Goal: Task Accomplishment & Management: Complete application form

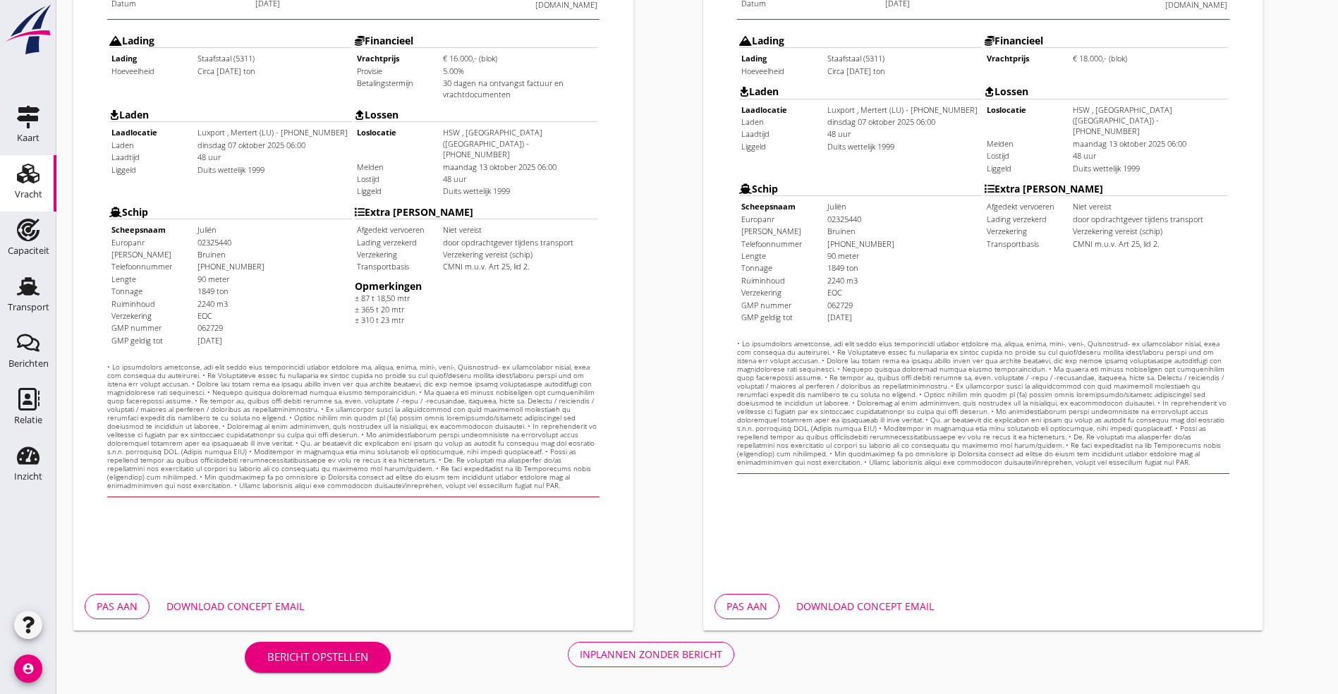
click at [580, 651] on div "Inplannen zonder bericht" at bounding box center [651, 654] width 142 height 15
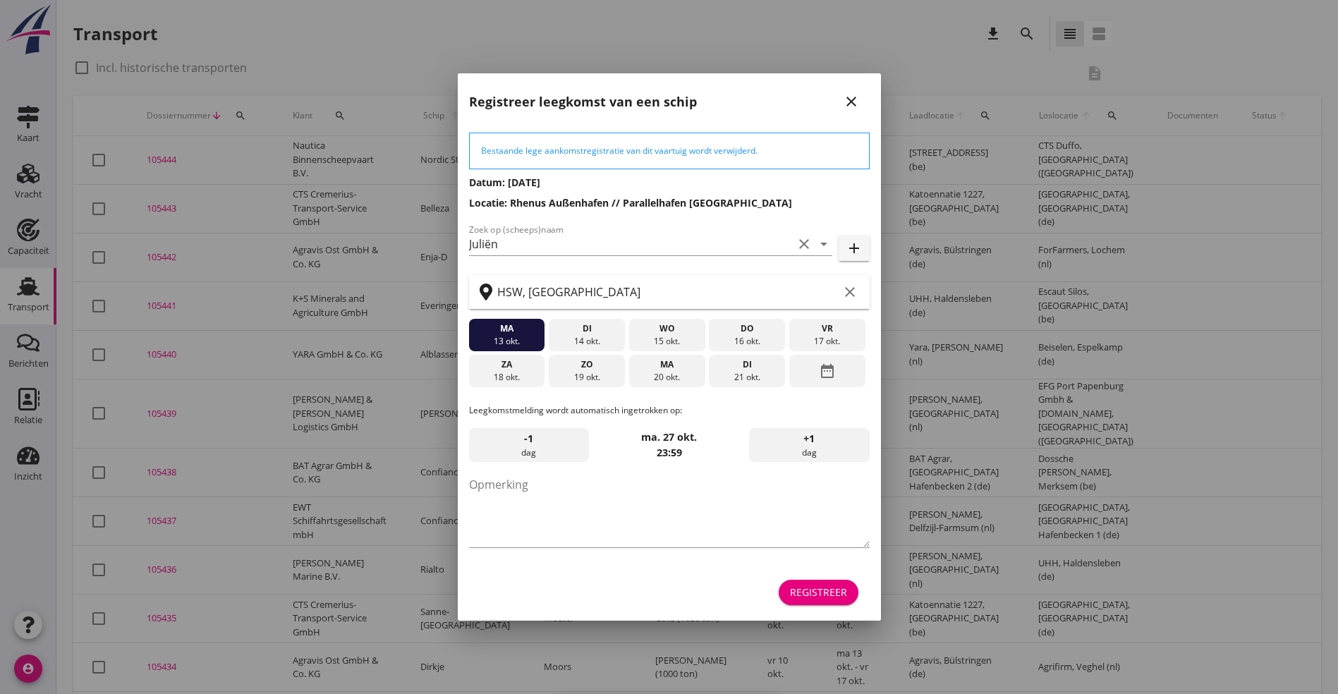
click at [813, 594] on div "Registreer" at bounding box center [818, 592] width 57 height 15
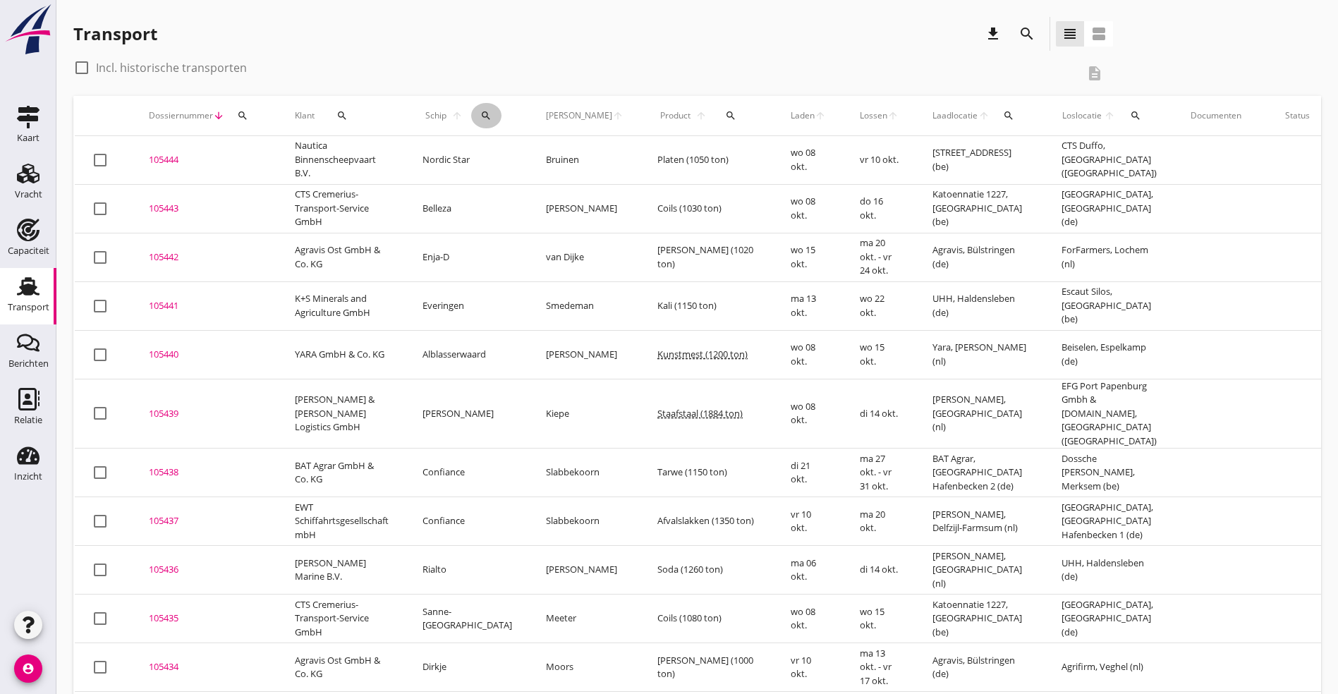
click at [484, 112] on icon "search" at bounding box center [485, 115] width 11 height 11
click at [518, 163] on input "Zoek op (scheeps)naam" at bounding box center [550, 156] width 147 height 23
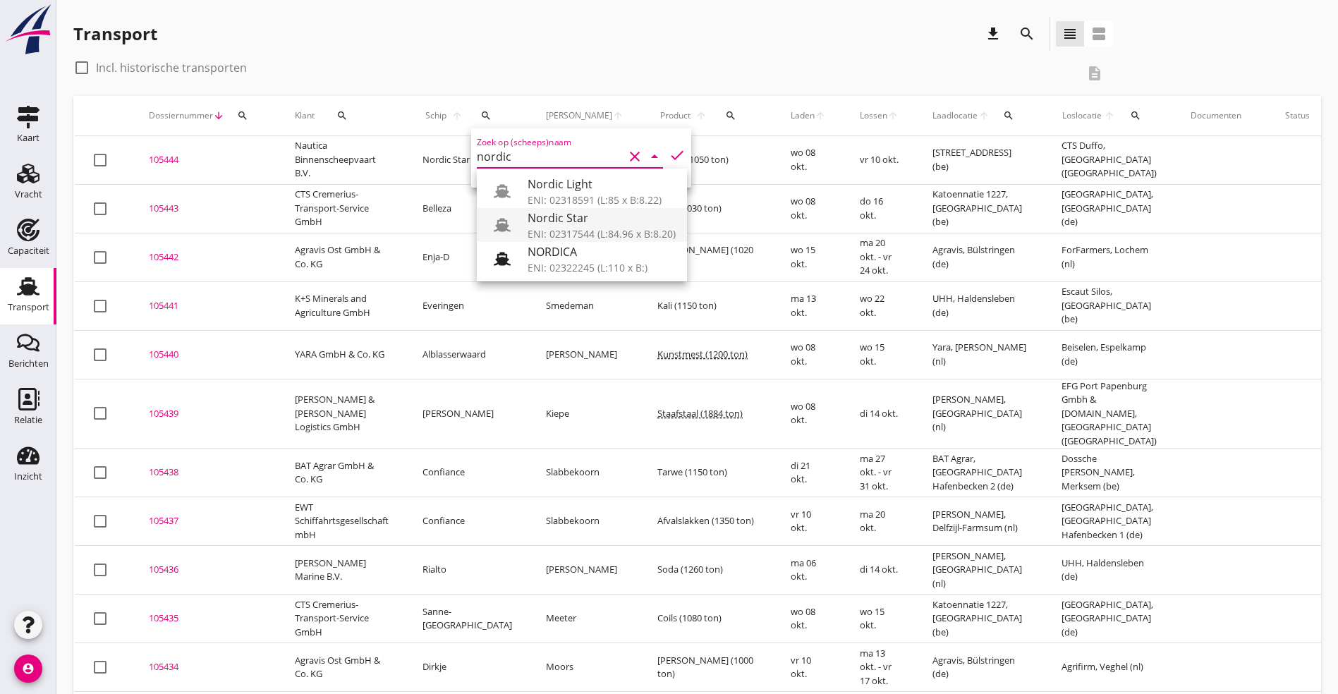
click at [589, 228] on div "ENI: 02317544 (L:84.96 x B:8.20)" at bounding box center [601, 233] width 148 height 15
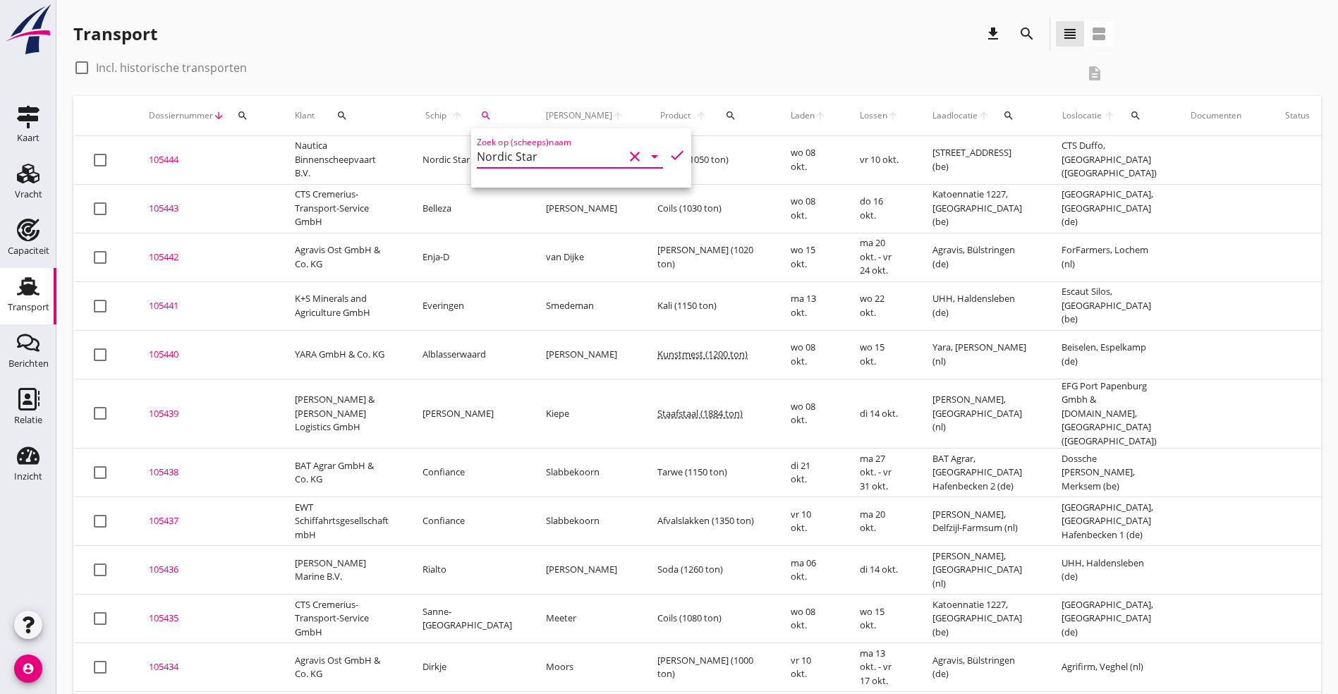
click at [668, 152] on icon "check" at bounding box center [676, 155] width 17 height 17
type input "Nordic Star"
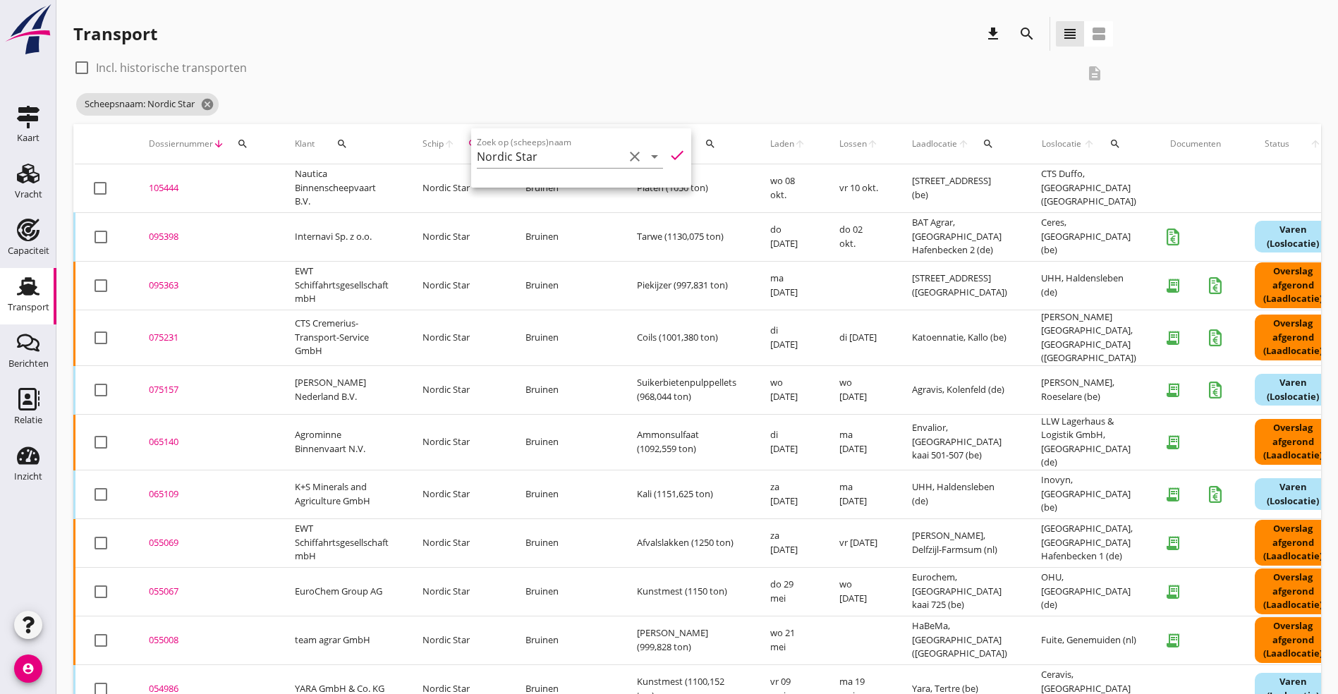
click at [169, 231] on div "095398" at bounding box center [205, 237] width 112 height 14
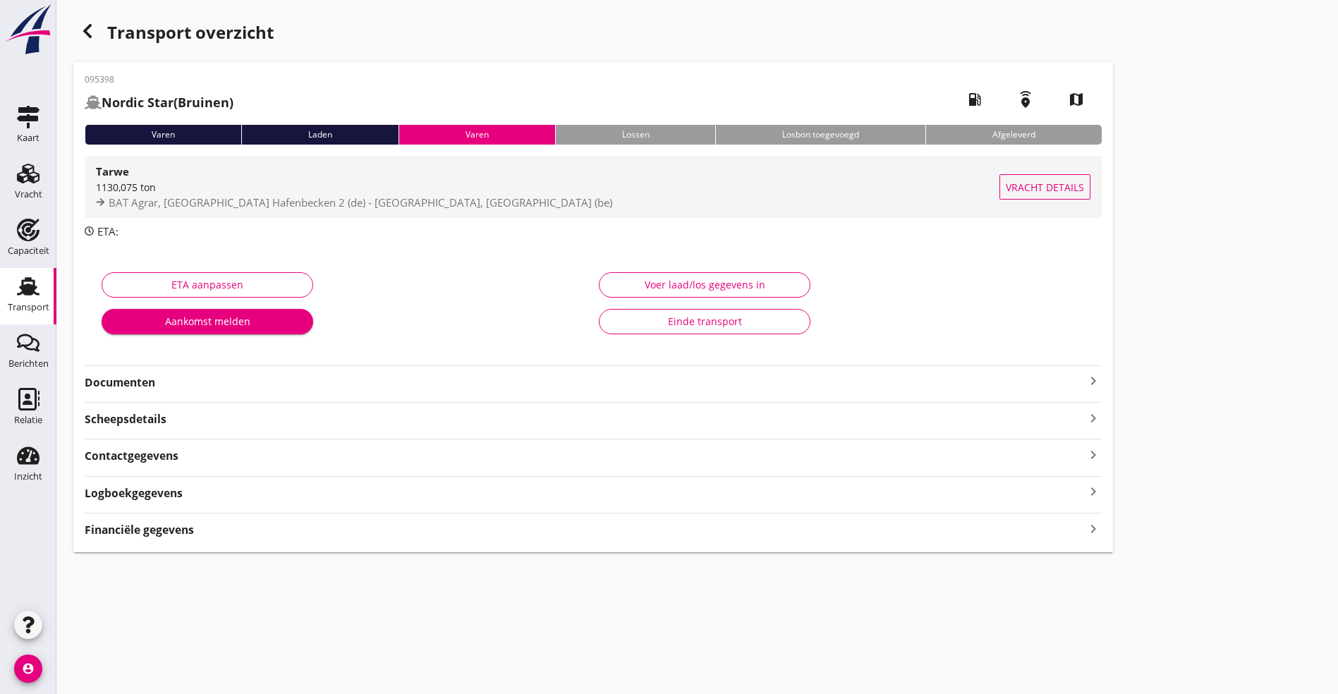
click at [233, 196] on span "BAT Agrar, [GEOGRAPHIC_DATA] Hafenbecken 2 (de) - [GEOGRAPHIC_DATA], [GEOGRAPHI…" at bounding box center [360, 202] width 503 height 14
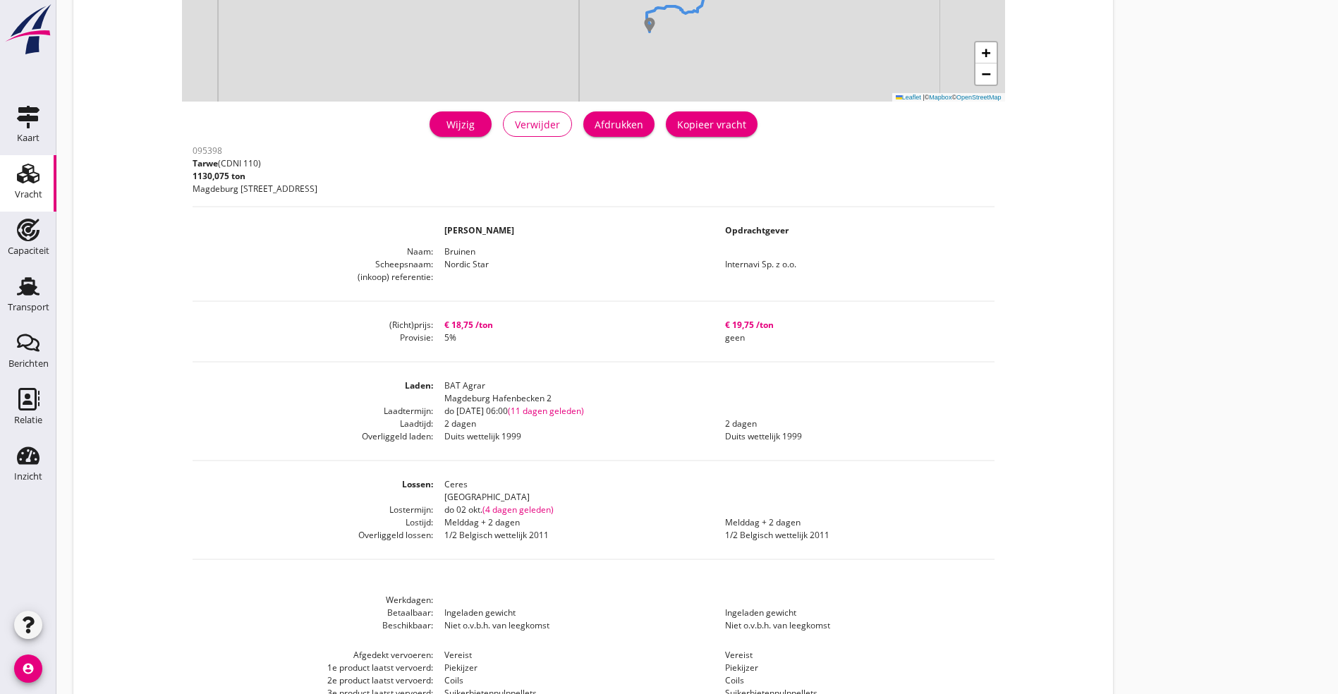
scroll to position [32, 0]
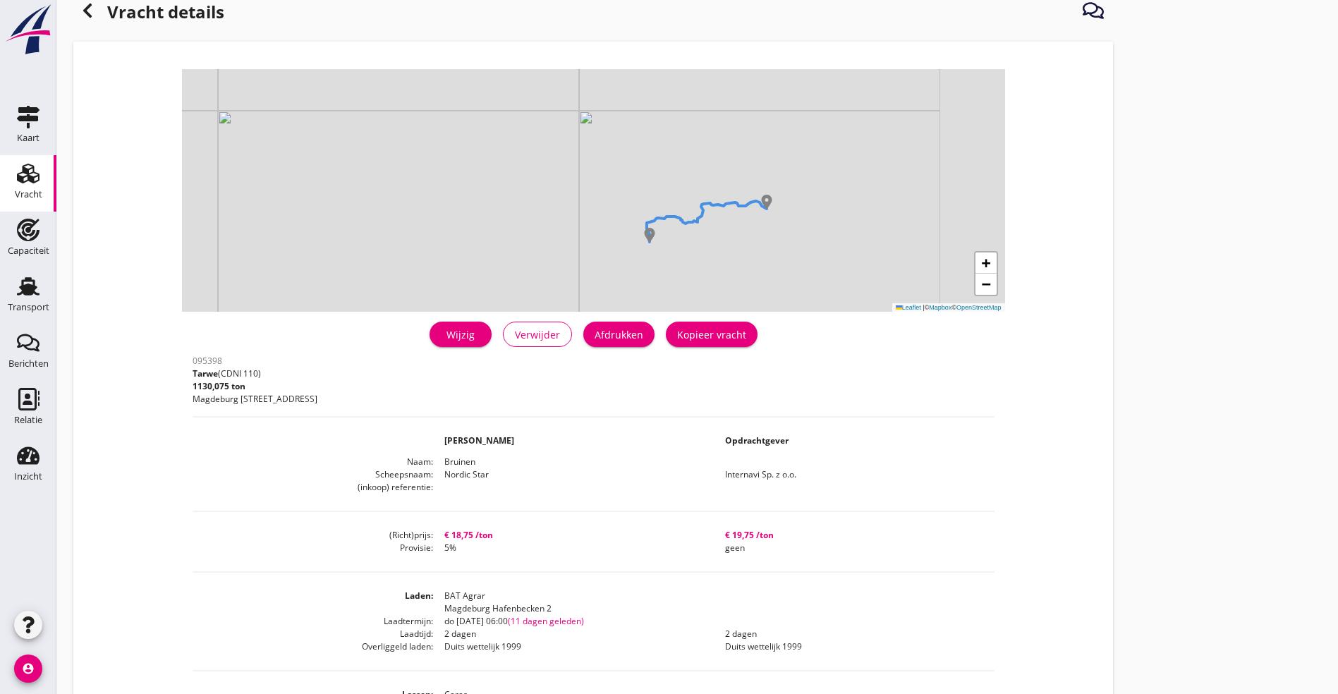
click at [441, 335] on div "Wijzig" at bounding box center [460, 334] width 39 height 15
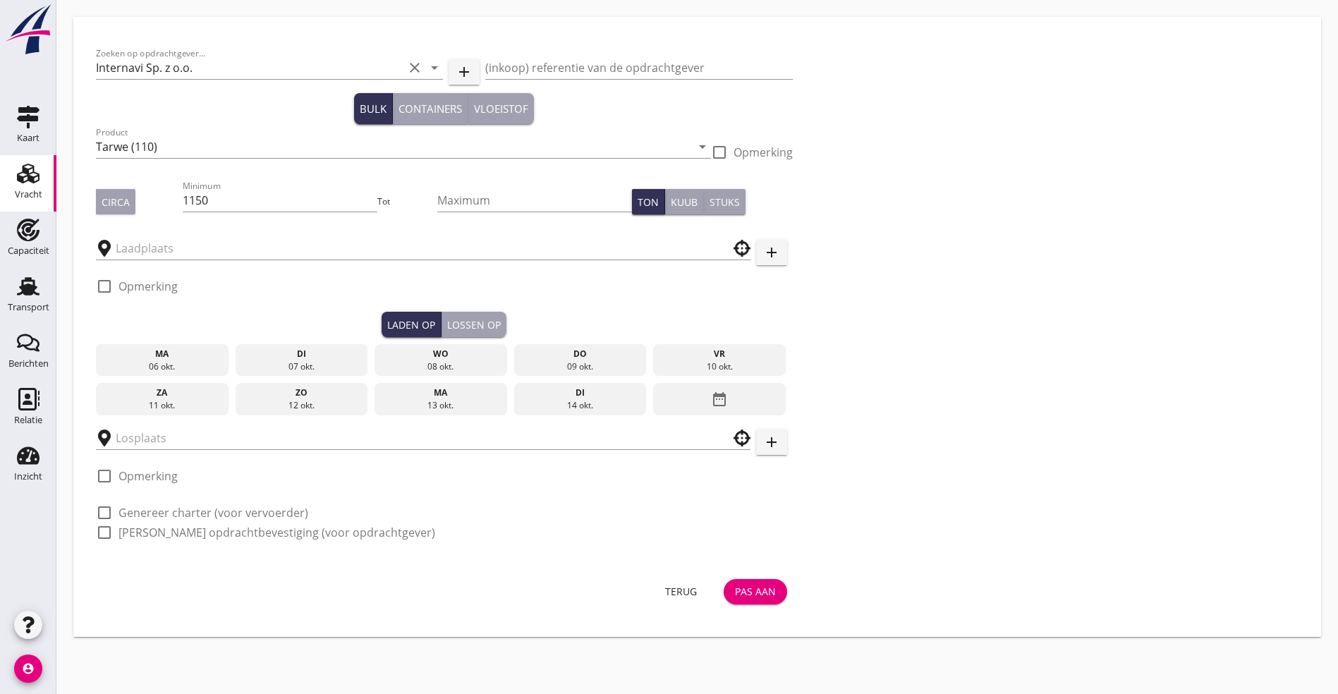
type input "BAT Agrar"
type input "Ceres"
checkbox input "true"
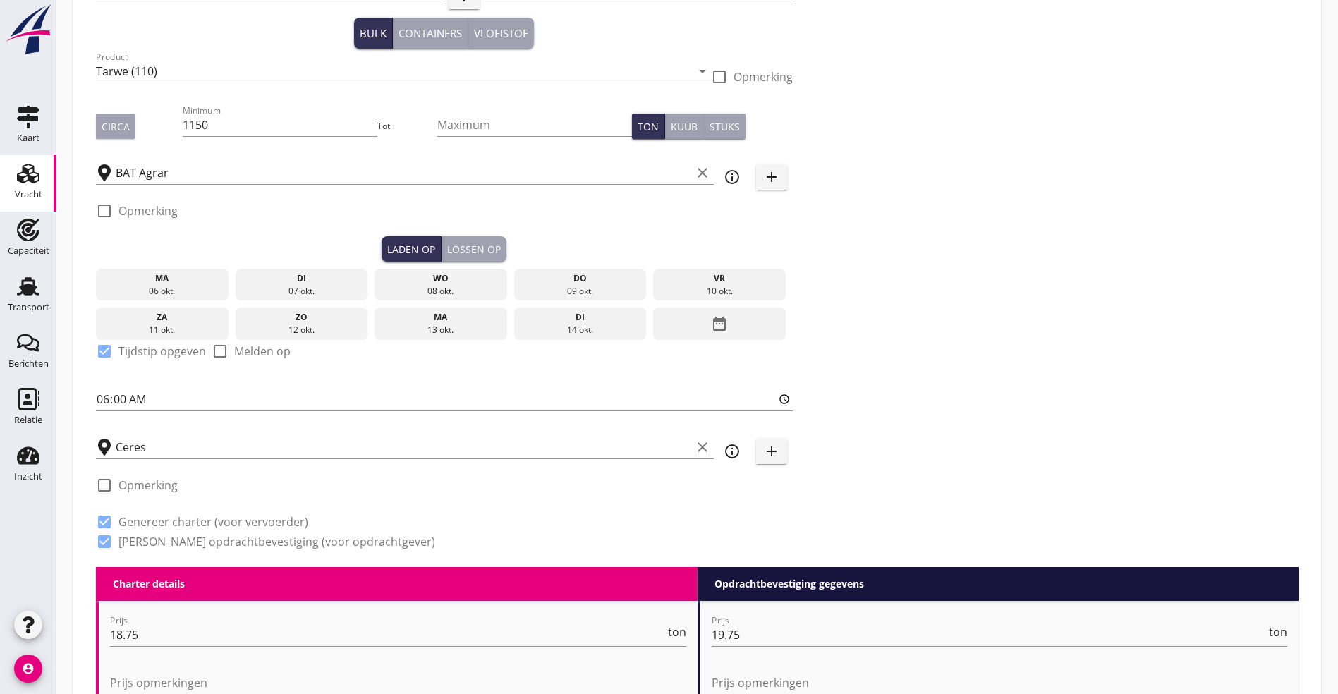
scroll to position [106, 0]
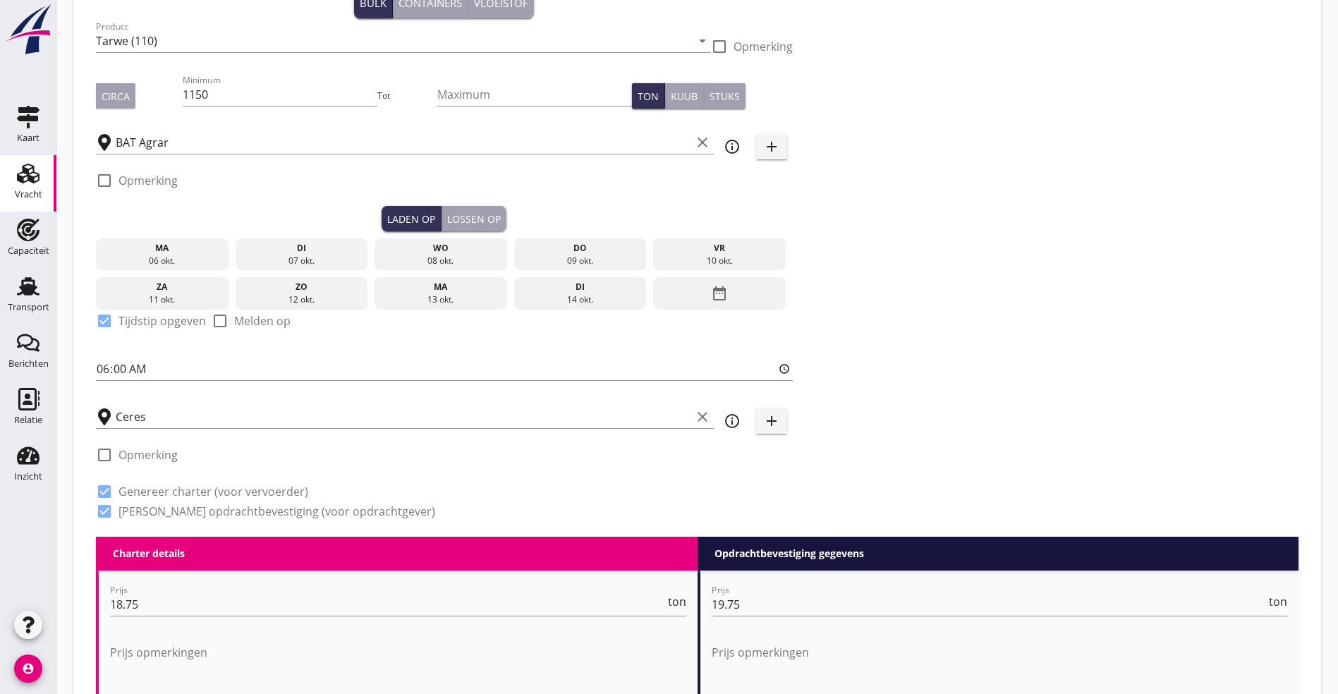
click at [723, 412] on icon "info_outline" at bounding box center [731, 420] width 17 height 17
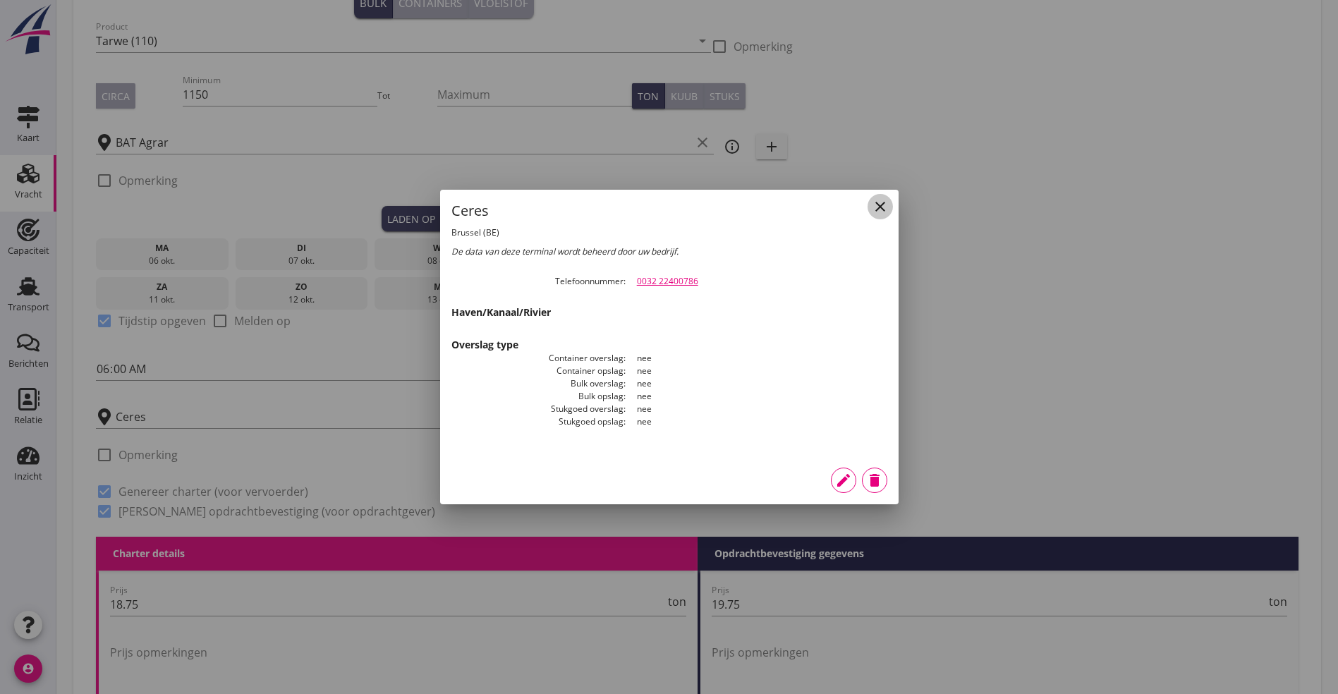
click at [883, 207] on icon "close" at bounding box center [879, 206] width 17 height 17
